Goal: Register for event/course

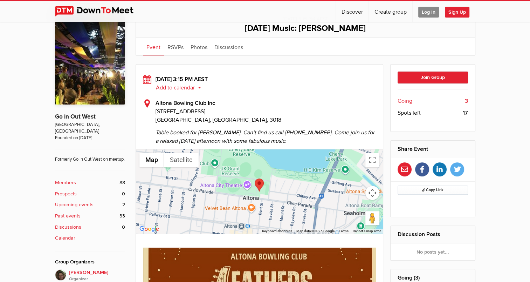
scroll to position [170, 0]
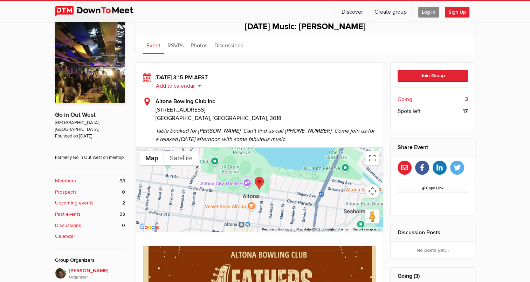
click at [408, 98] on span "Going" at bounding box center [404, 99] width 15 height 8
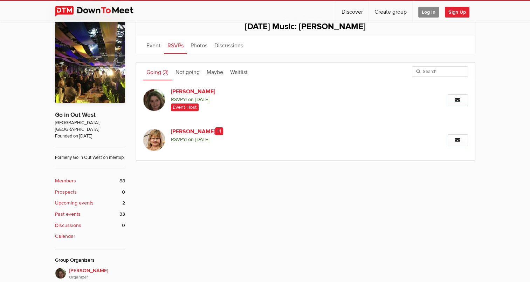
scroll to position [154, 0]
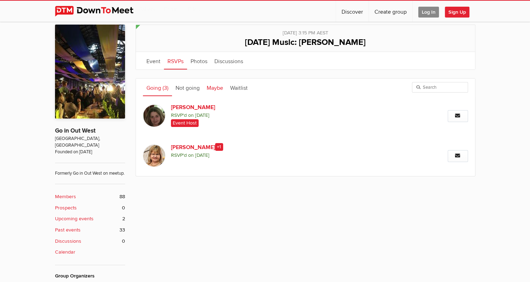
click at [211, 85] on link "Maybe" at bounding box center [214, 87] width 23 height 18
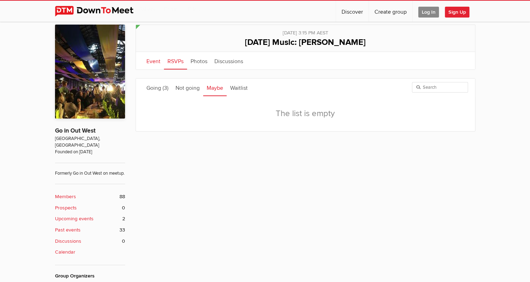
click at [154, 62] on link "Event" at bounding box center [153, 61] width 21 height 18
